Goal: Transaction & Acquisition: Download file/media

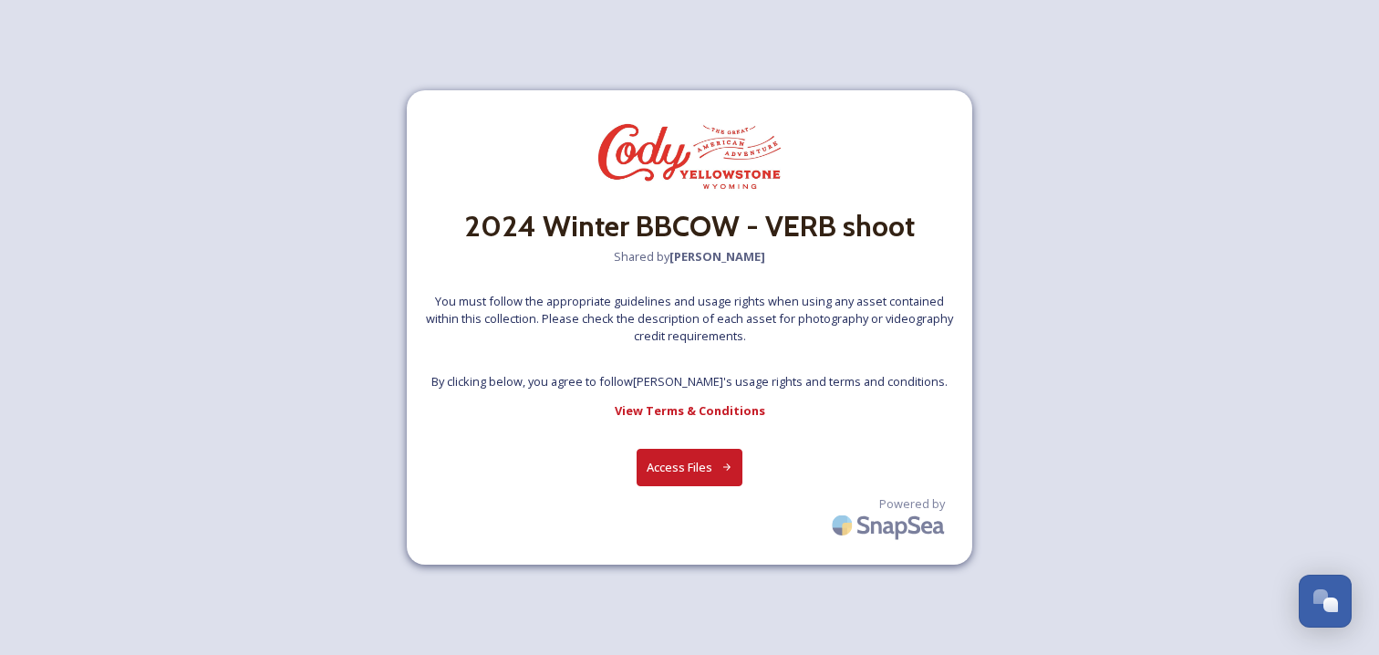
click at [692, 473] on button "Access Files" at bounding box center [690, 467] width 107 height 37
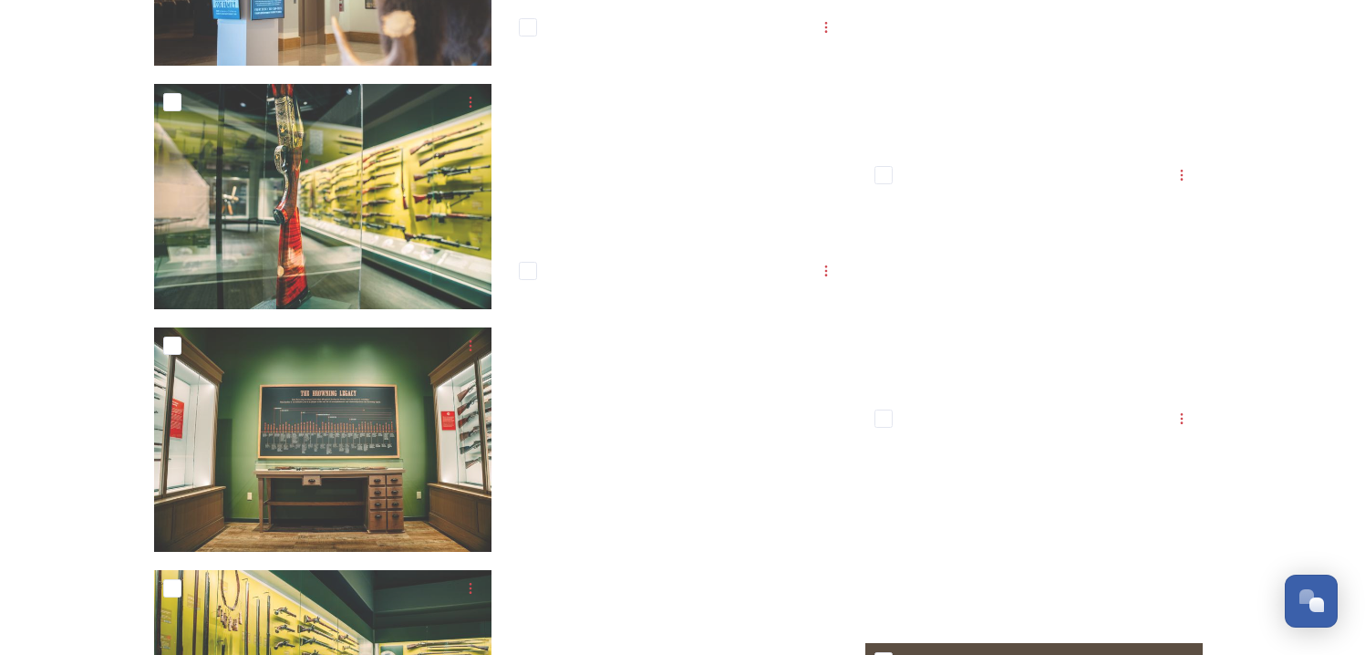
scroll to position [7482, 0]
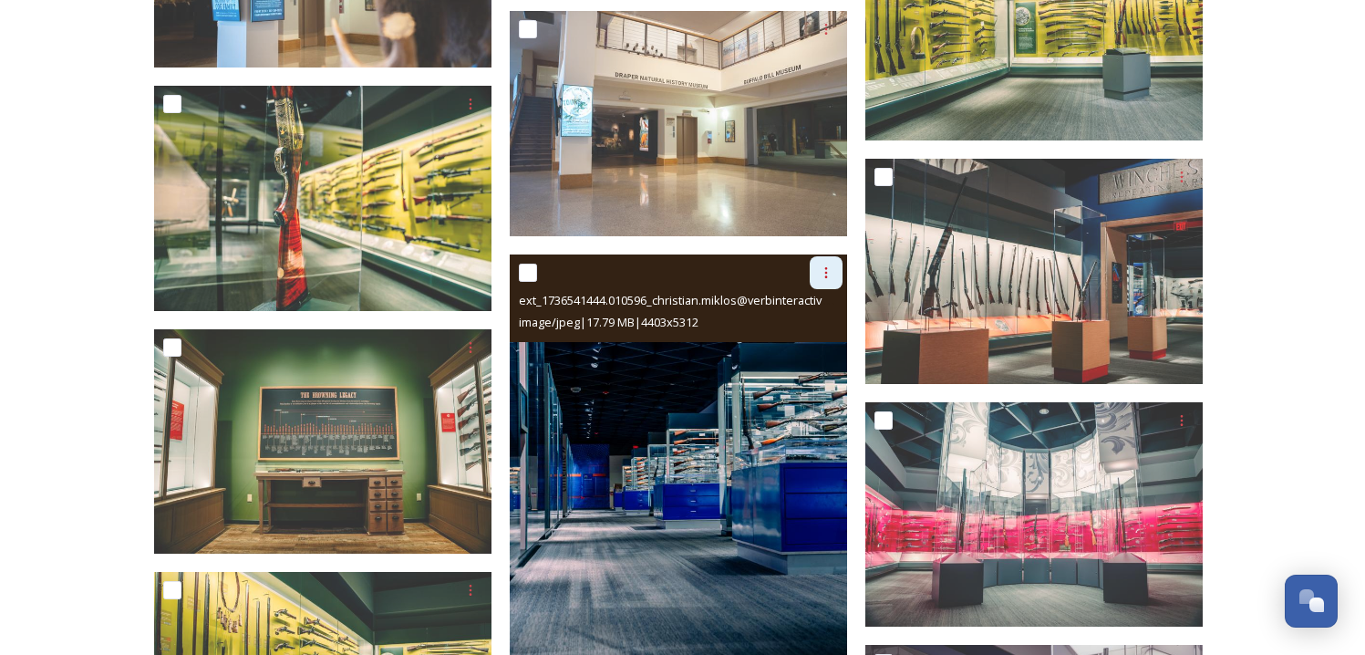
click at [821, 279] on div at bounding box center [826, 272] width 33 height 33
click at [803, 341] on span "Download" at bounding box center [805, 347] width 56 height 17
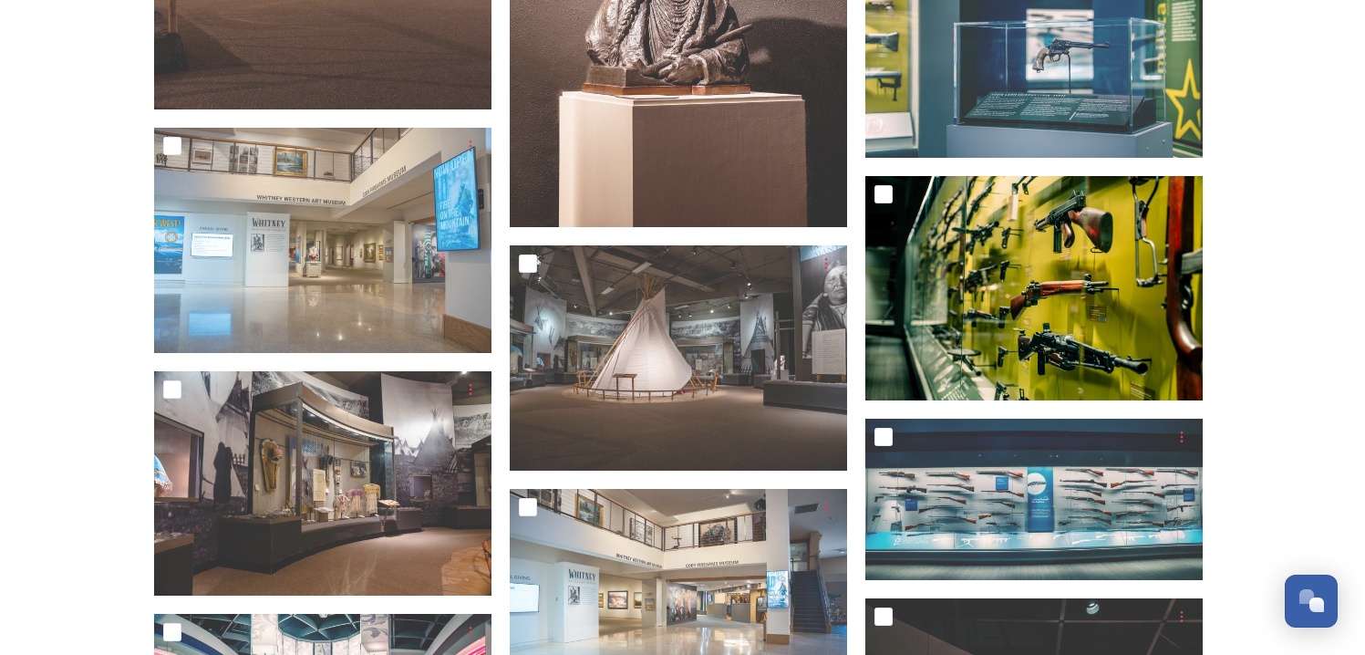
scroll to position [6272, 0]
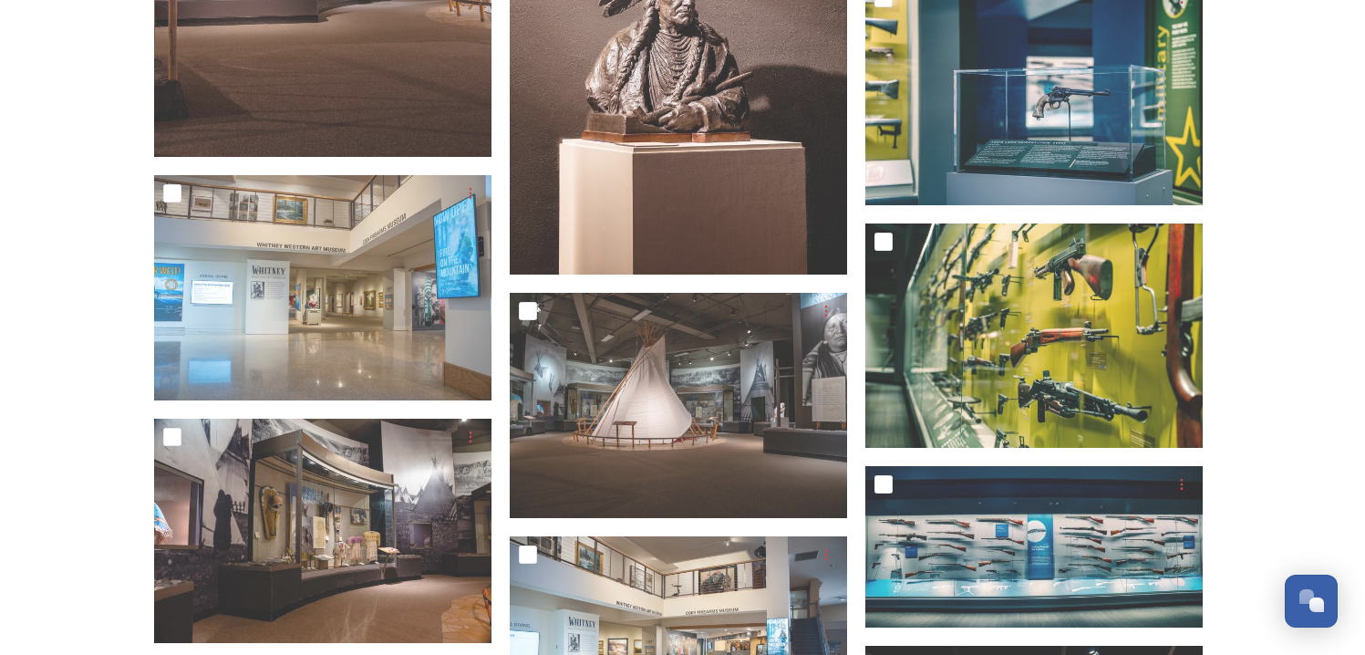
scroll to position [6202, 0]
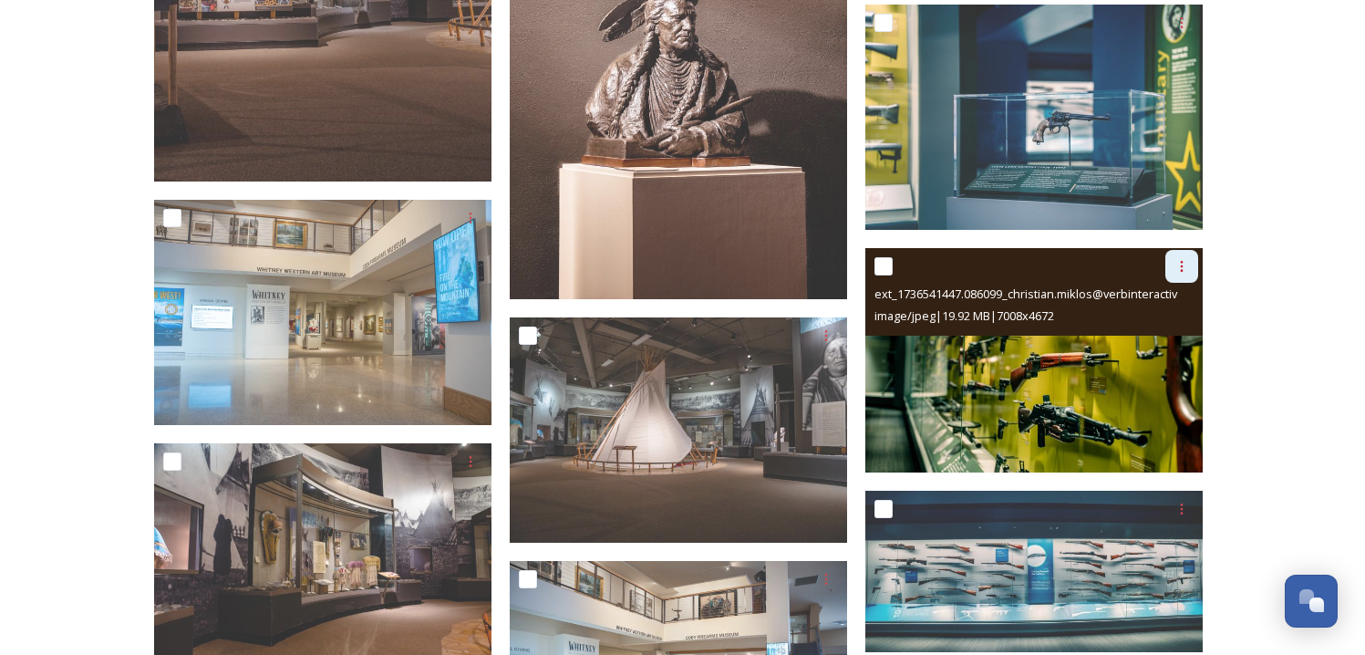
click at [1188, 262] on div at bounding box center [1181, 266] width 33 height 33
click at [1172, 328] on div "Download" at bounding box center [1161, 342] width 74 height 36
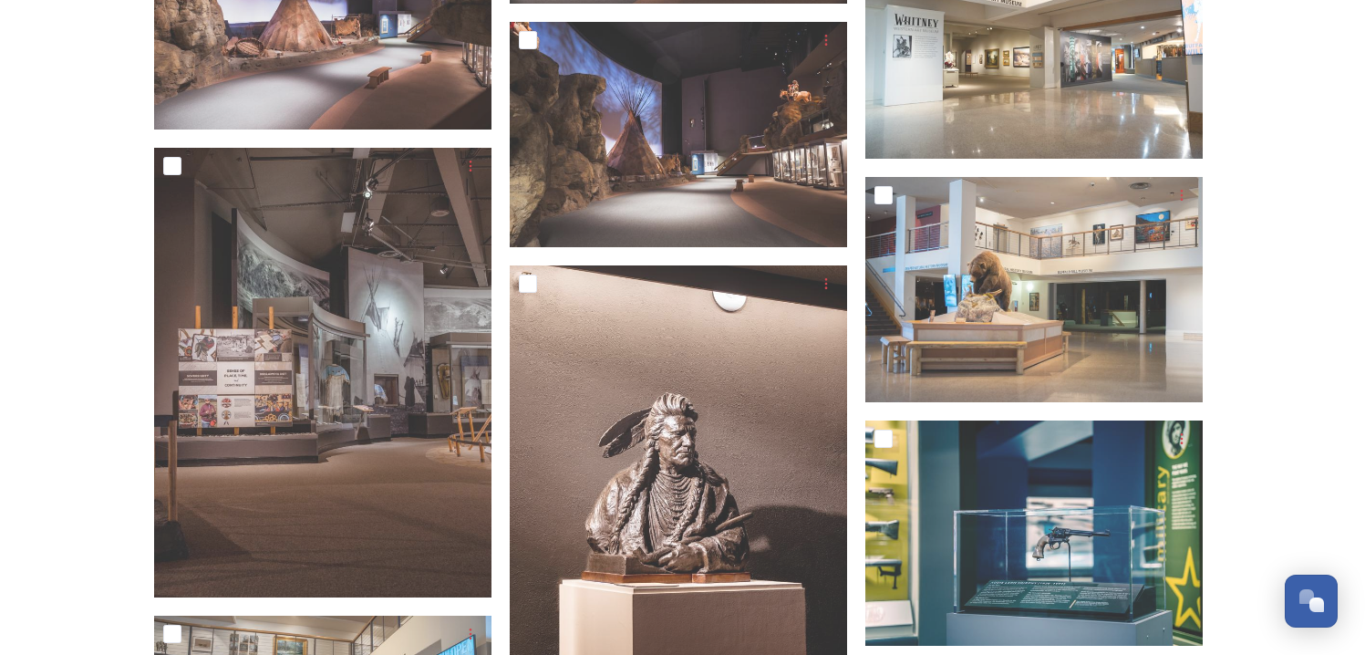
scroll to position [5784, 0]
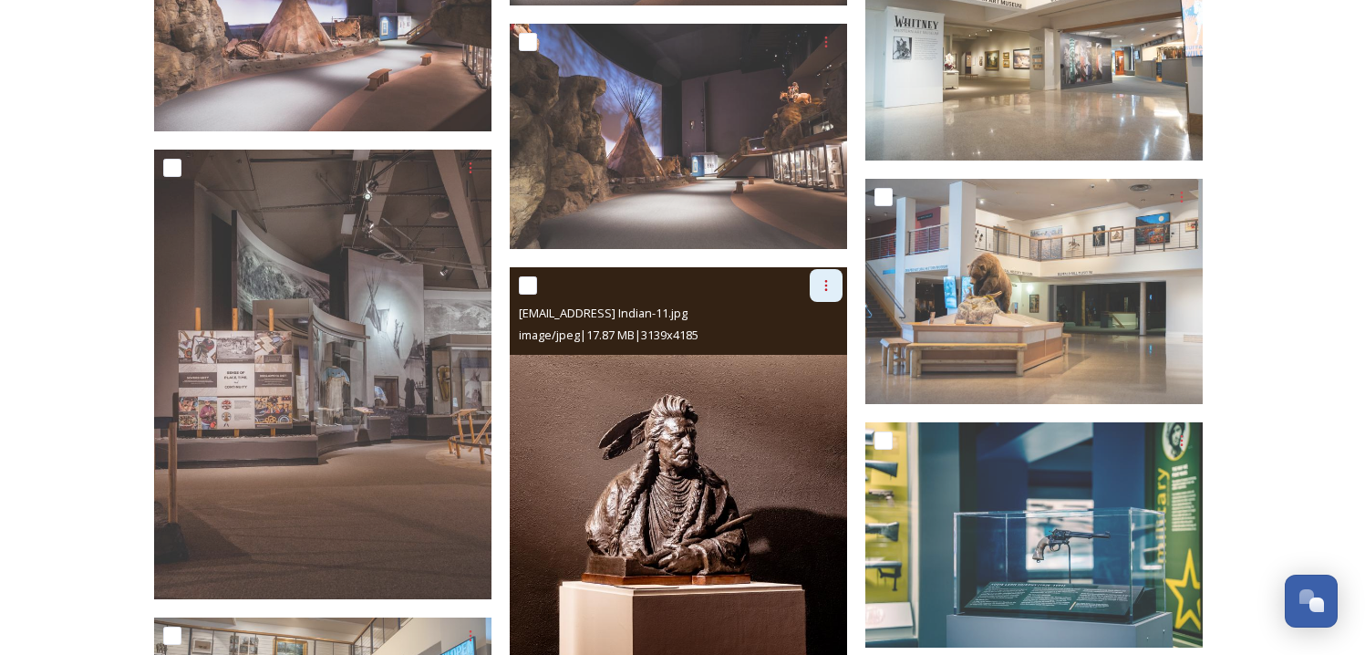
click at [833, 287] on div at bounding box center [826, 285] width 33 height 33
click at [794, 357] on span "Download" at bounding box center [805, 360] width 56 height 17
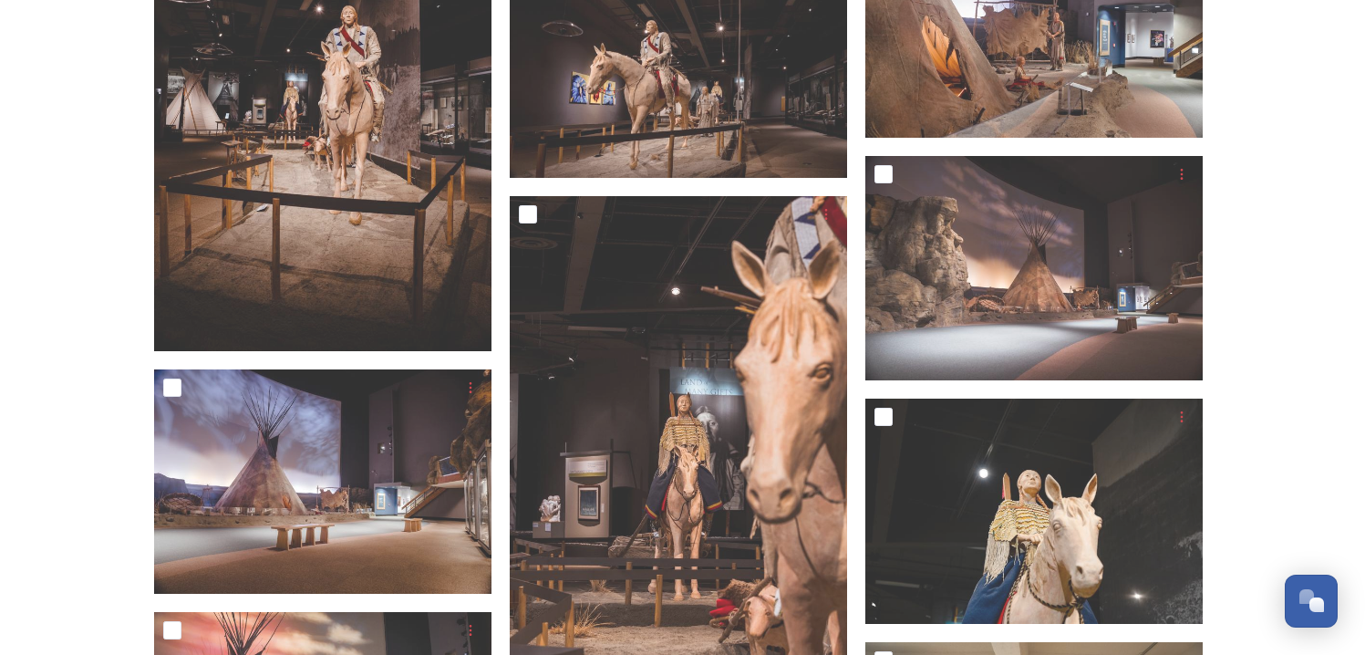
scroll to position [4624, 0]
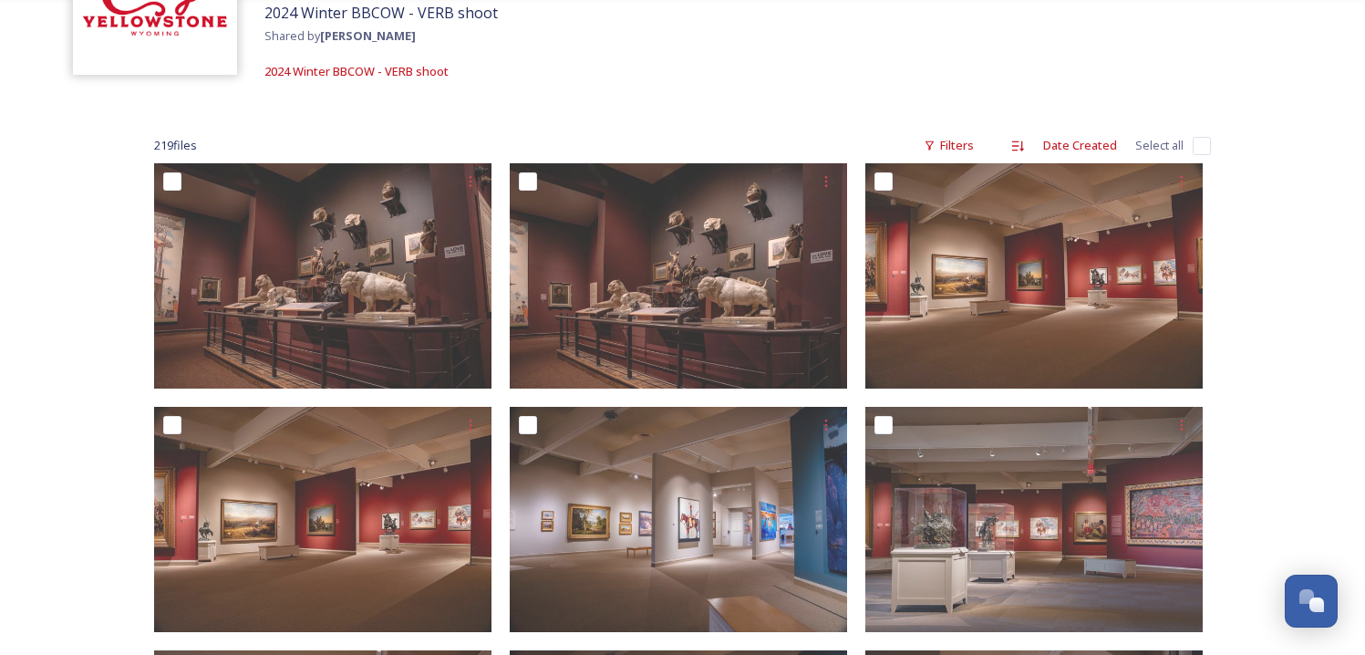
scroll to position [195, 0]
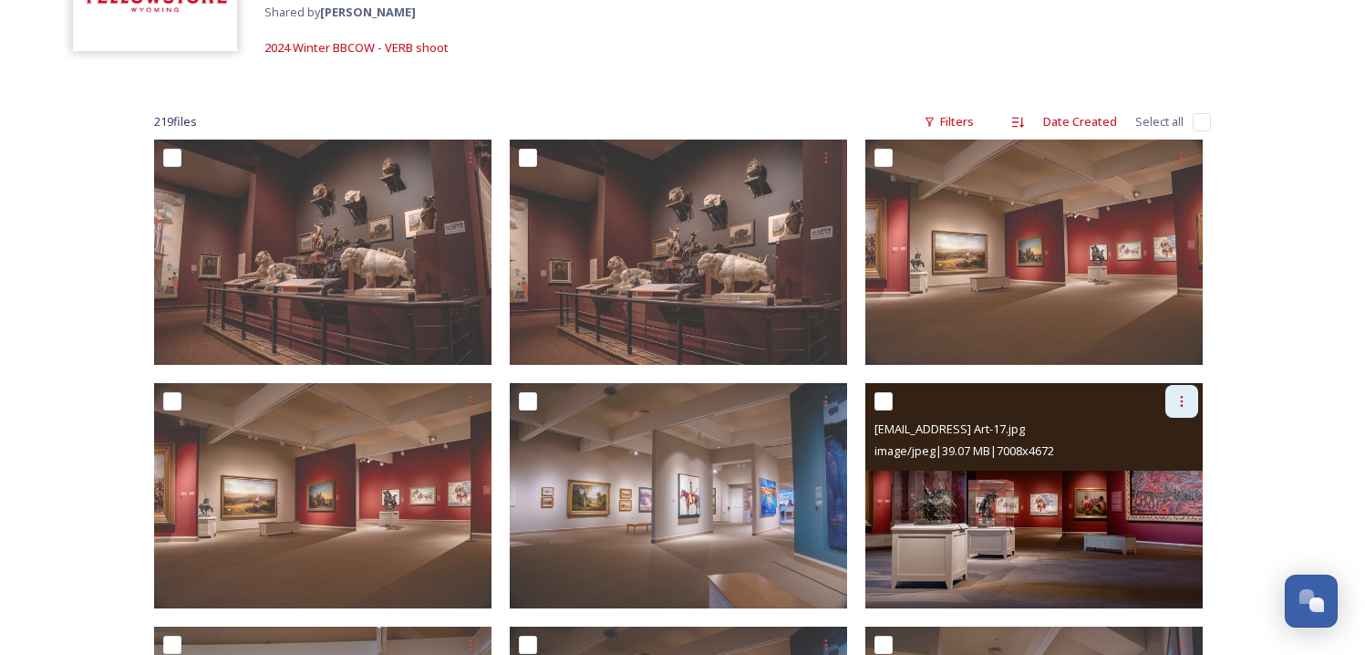
click at [1188, 399] on icon at bounding box center [1182, 401] width 15 height 15
click at [1167, 461] on div "Download" at bounding box center [1161, 477] width 74 height 36
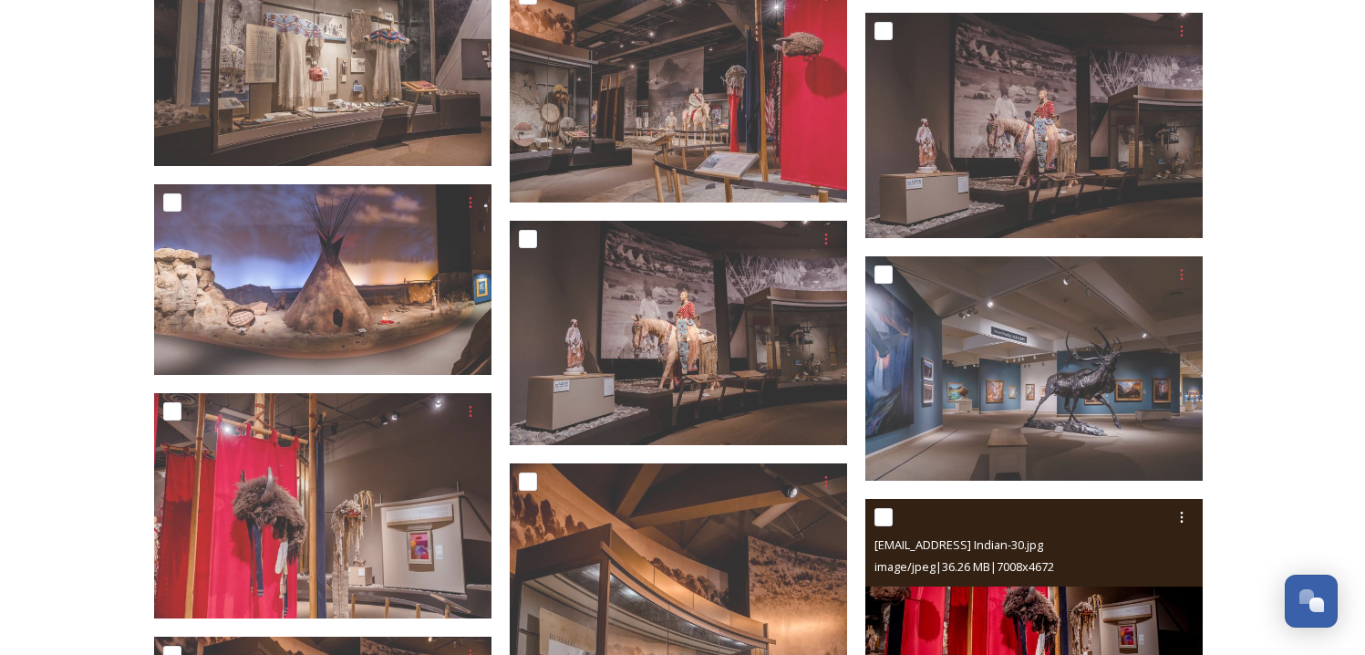
scroll to position [2559, 0]
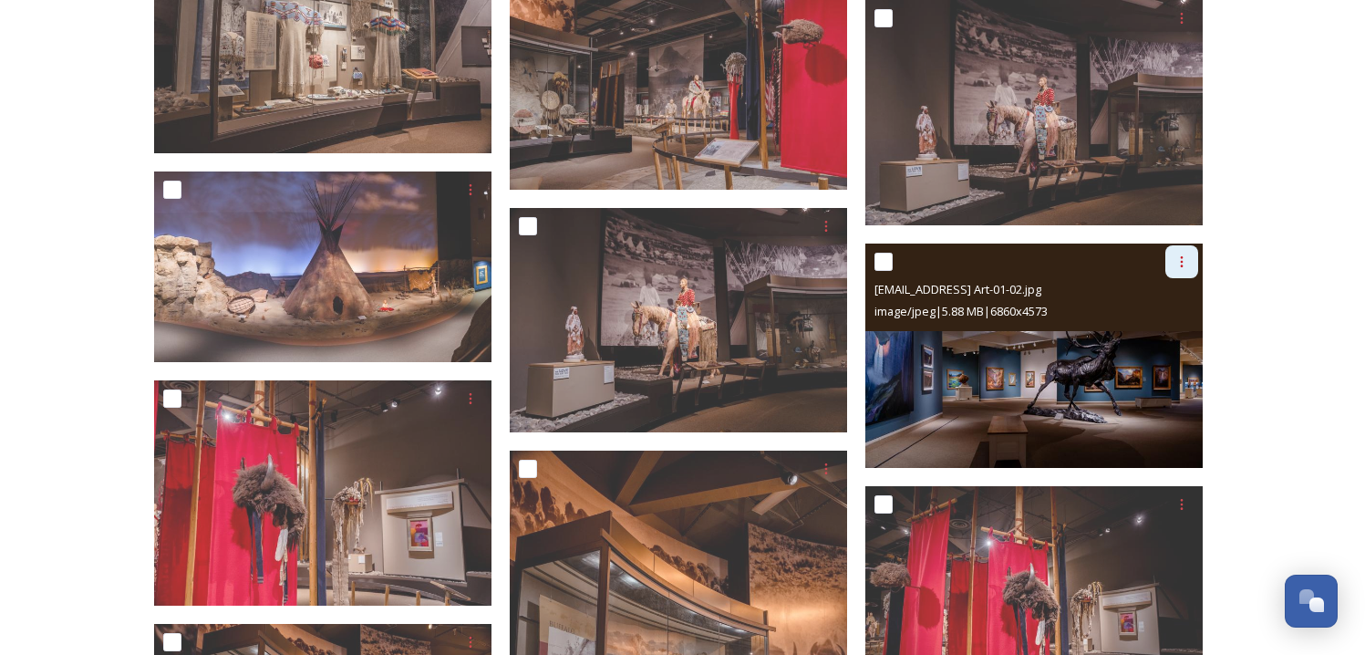
click at [1190, 264] on div at bounding box center [1181, 261] width 33 height 33
click at [1160, 328] on span "Download" at bounding box center [1161, 336] width 56 height 17
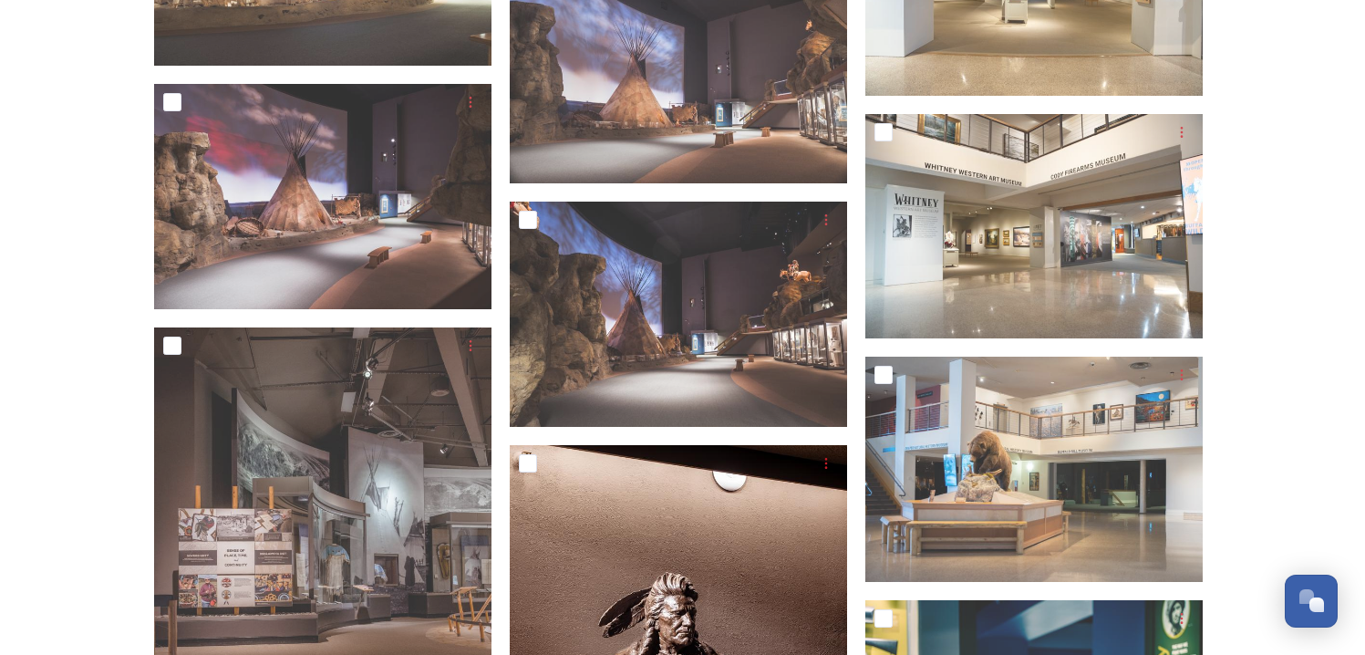
scroll to position [5607, 0]
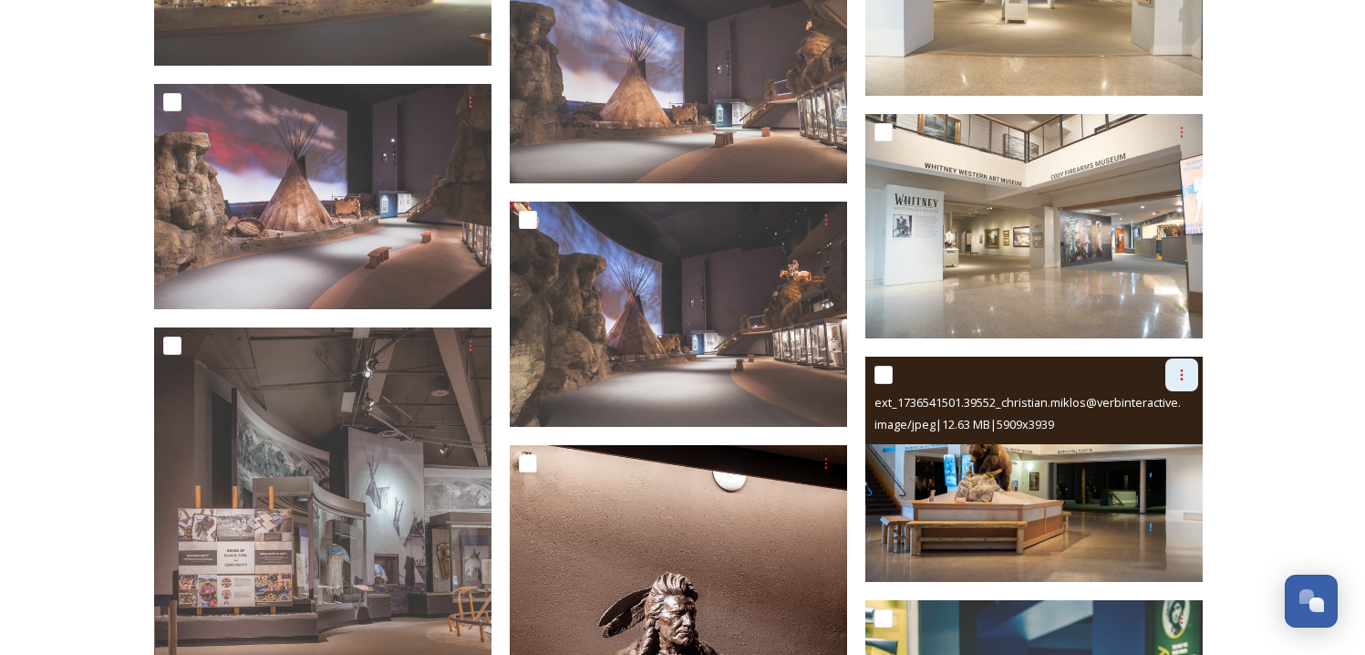
click at [1180, 374] on icon at bounding box center [1181, 374] width 3 height 11
click at [1154, 442] on span "Download" at bounding box center [1161, 450] width 56 height 17
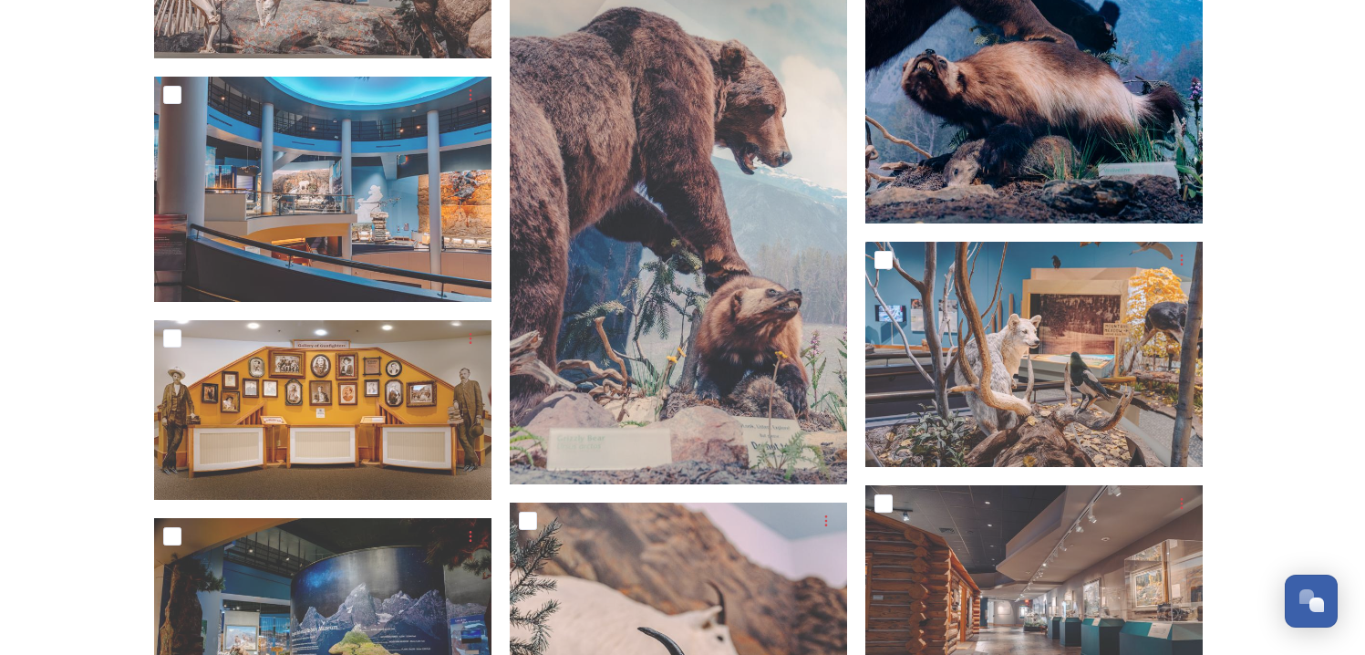
scroll to position [12847, 0]
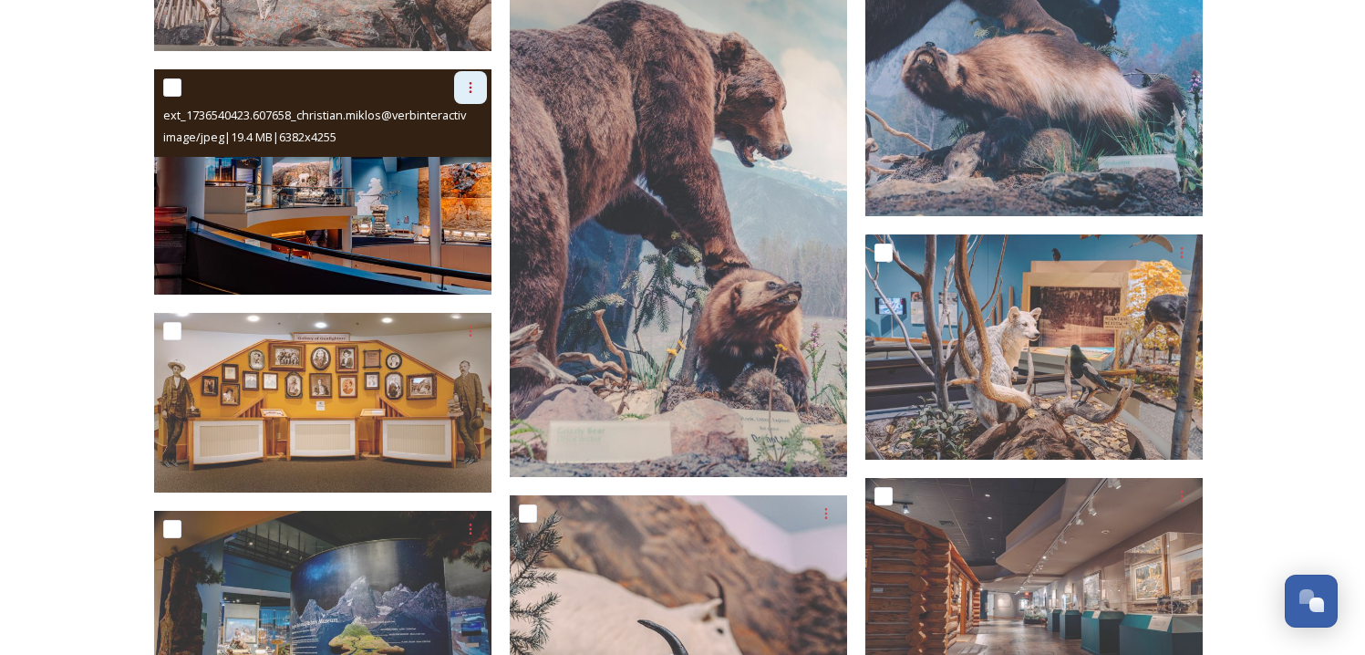
click at [465, 82] on icon at bounding box center [470, 87] width 15 height 15
click at [451, 157] on span "Download" at bounding box center [449, 163] width 56 height 17
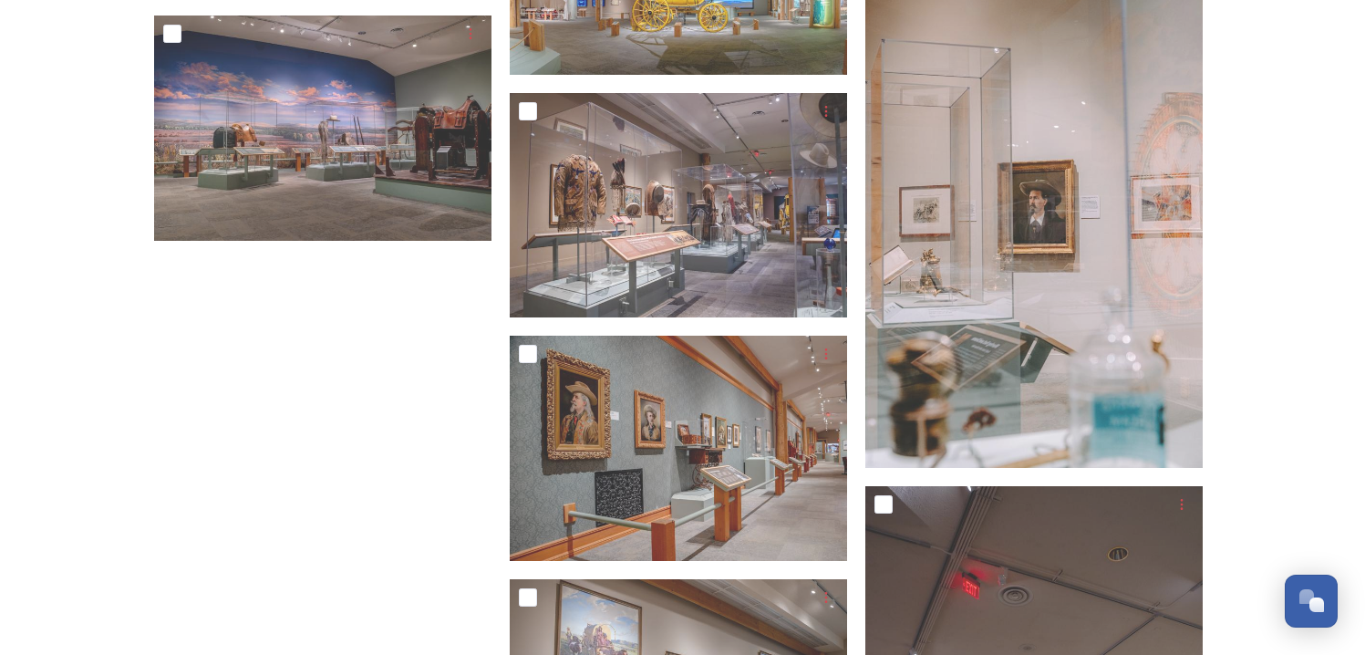
scroll to position [18907, 0]
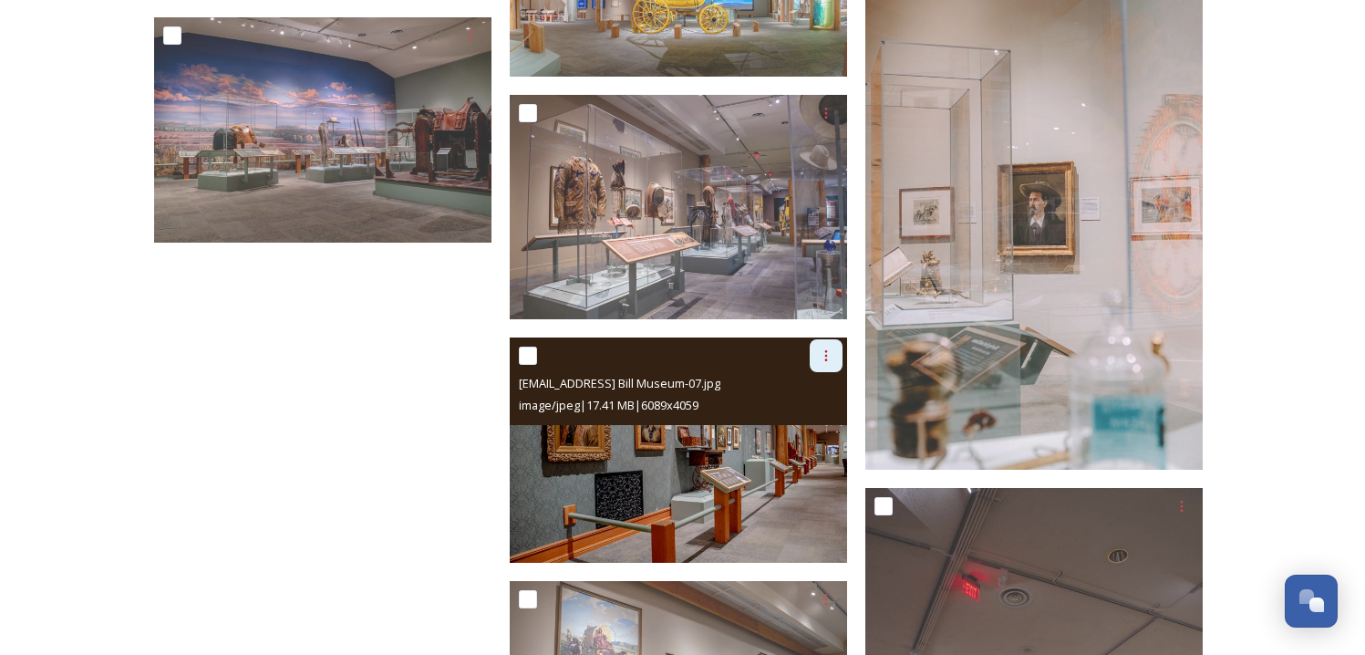
click at [822, 363] on div at bounding box center [826, 355] width 33 height 33
click at [796, 429] on span "Download" at bounding box center [805, 430] width 56 height 17
